Goal: Task Accomplishment & Management: Manage account settings

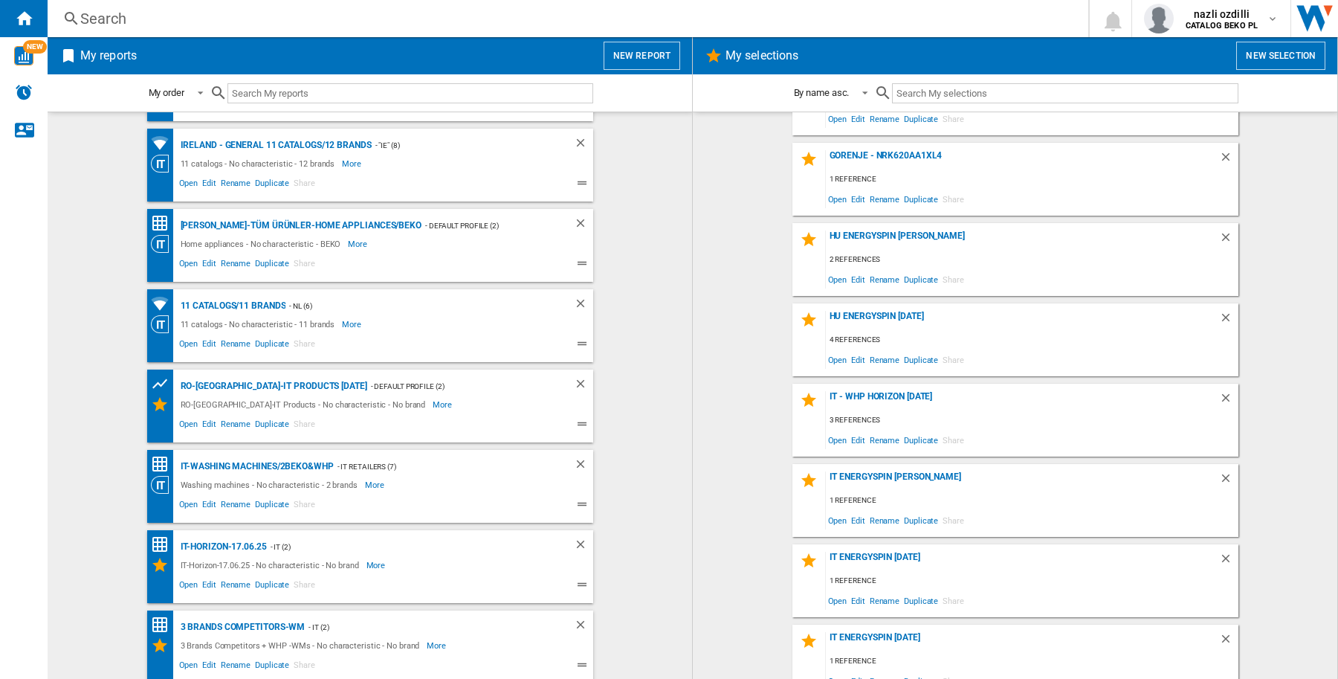
scroll to position [5357, 0]
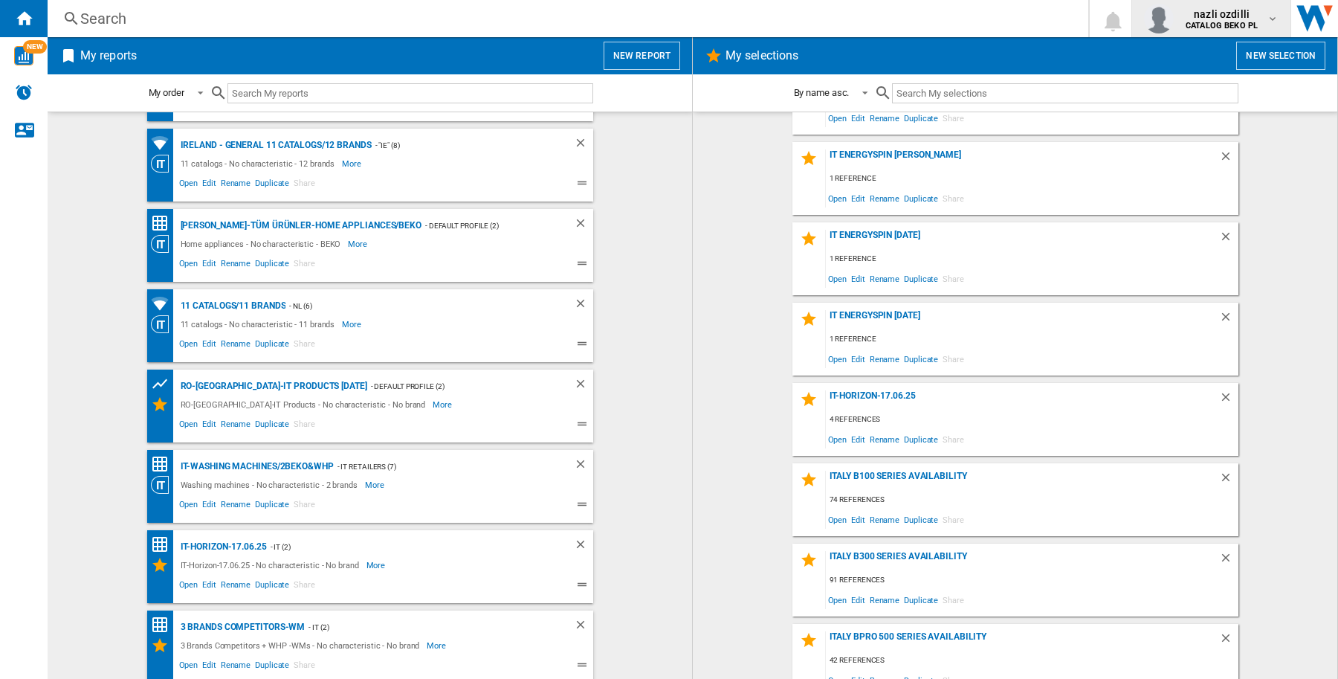
click at [1201, 24] on b "CATALOG BEKO PL" at bounding box center [1222, 26] width 72 height 10
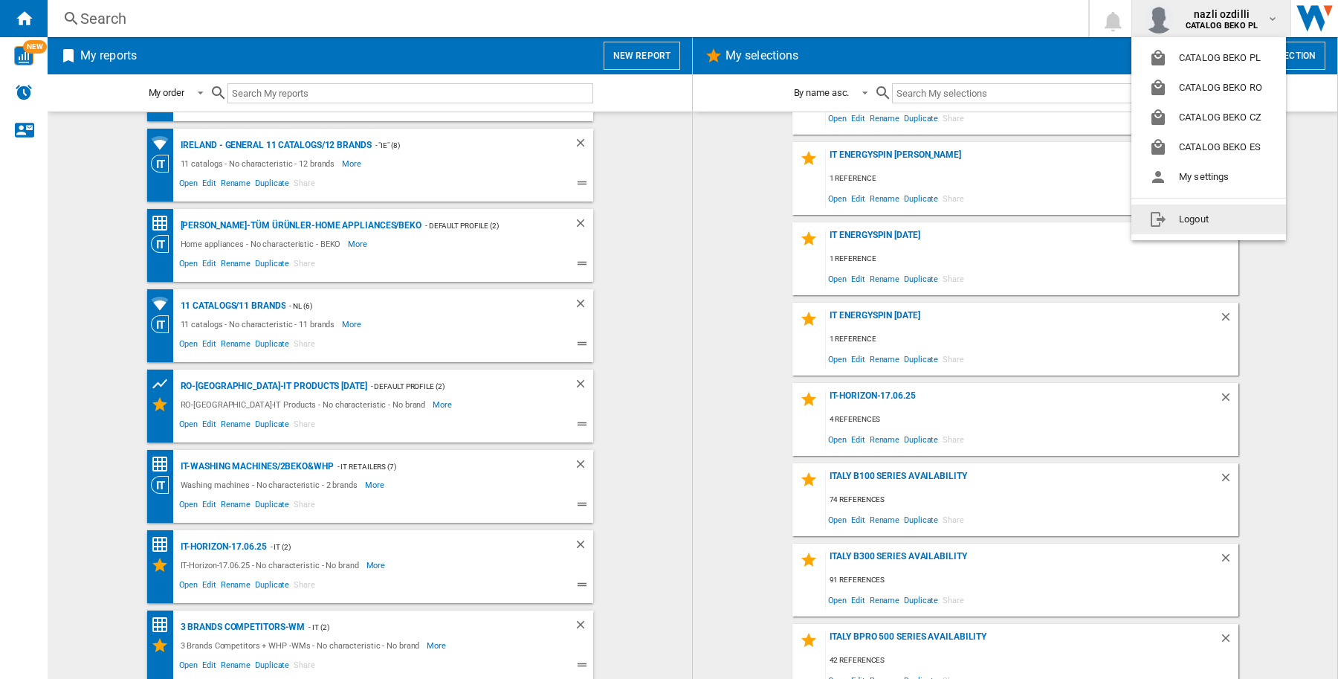
click at [1210, 218] on button "Logout" at bounding box center [1209, 219] width 155 height 30
